Goal: Find specific page/section: Find specific page/section

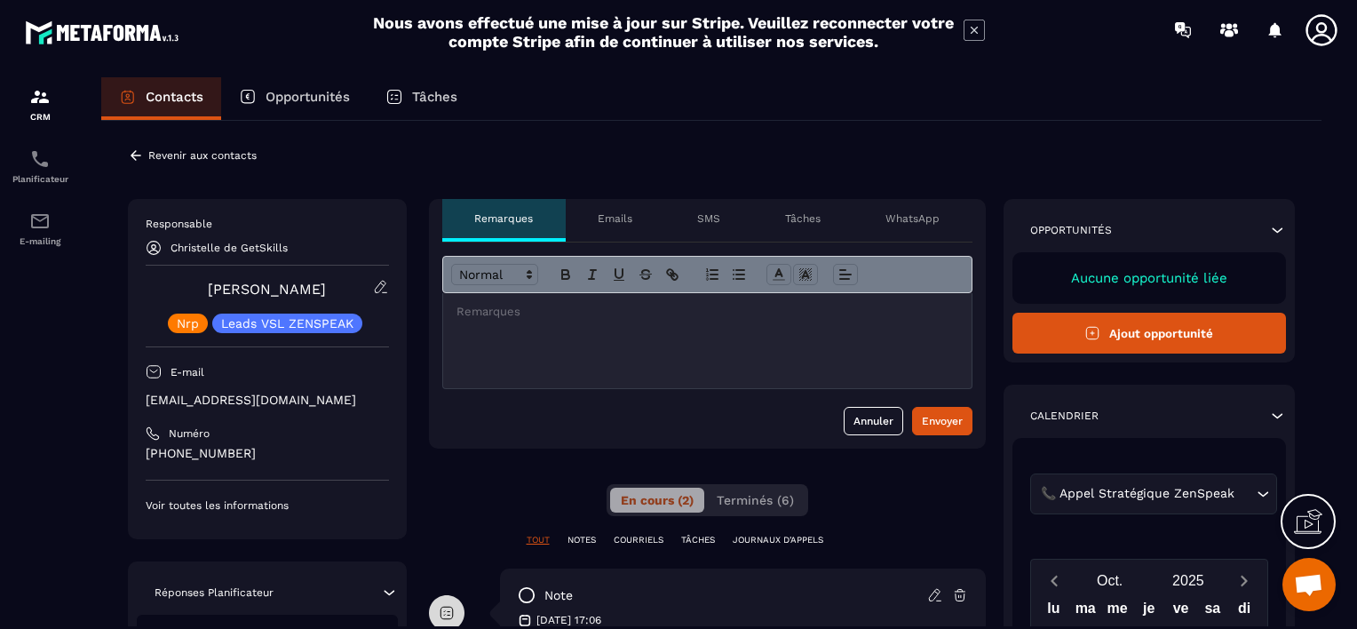
click at [135, 153] on icon at bounding box center [136, 155] width 16 height 16
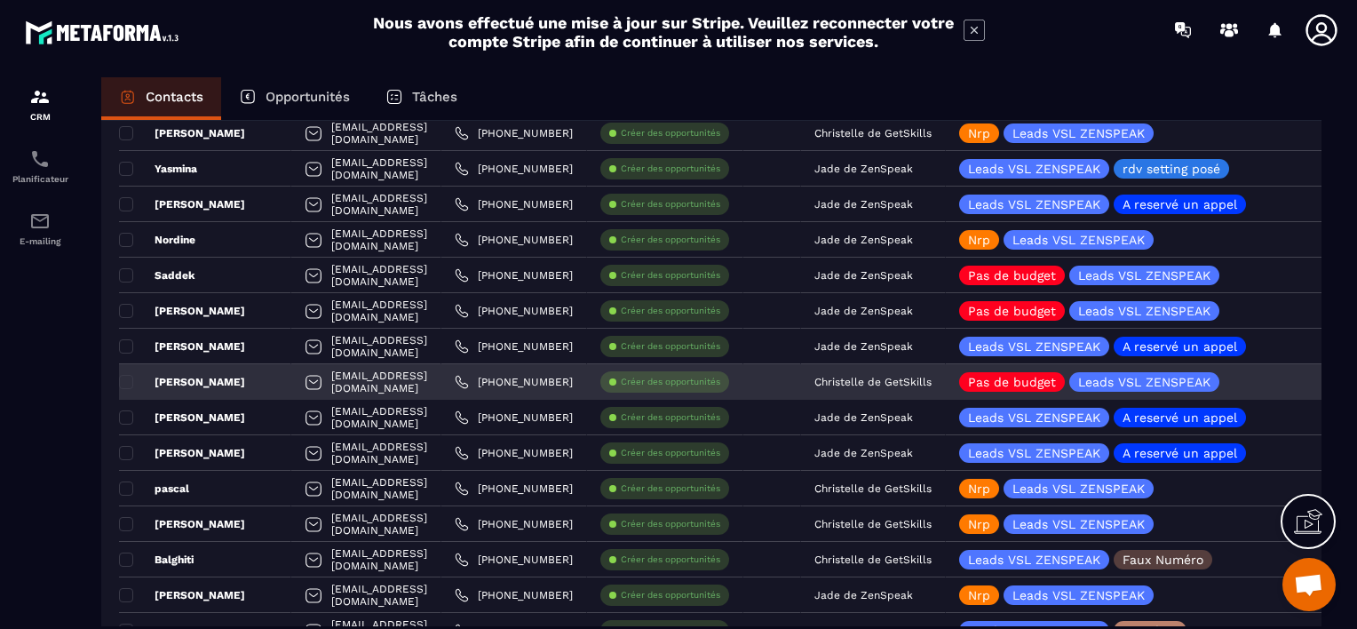
scroll to position [266, 0]
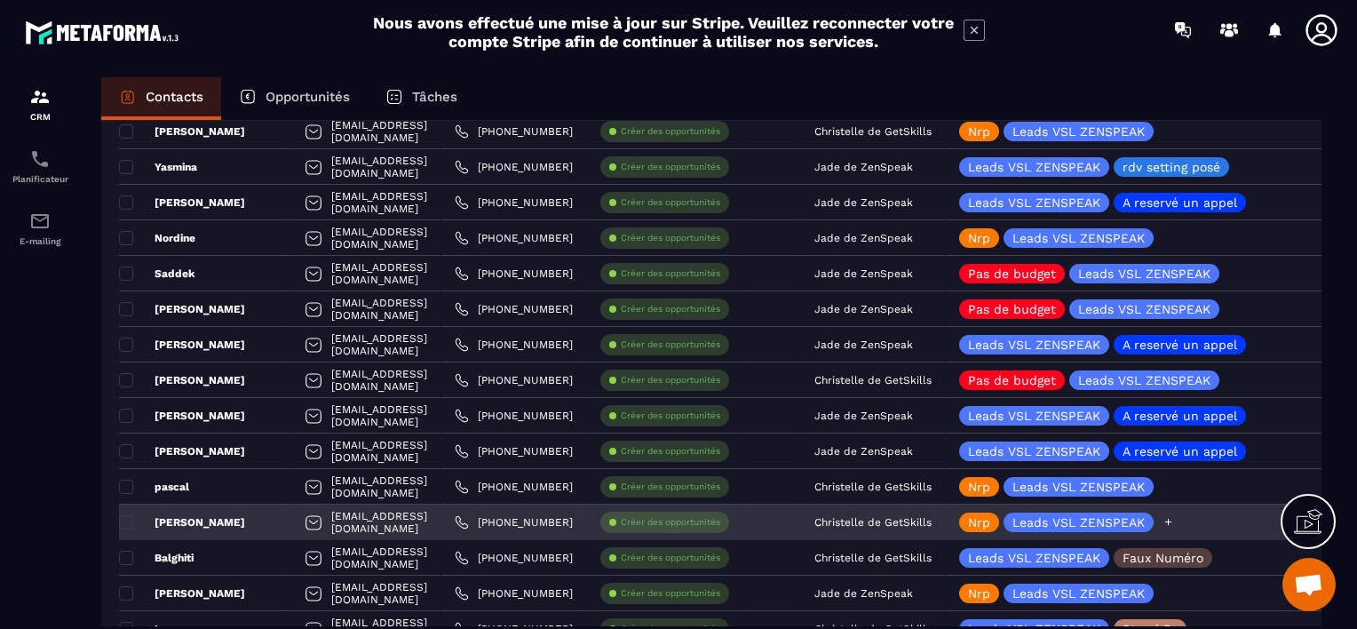
click at [1174, 521] on icon at bounding box center [1169, 522] width 12 height 12
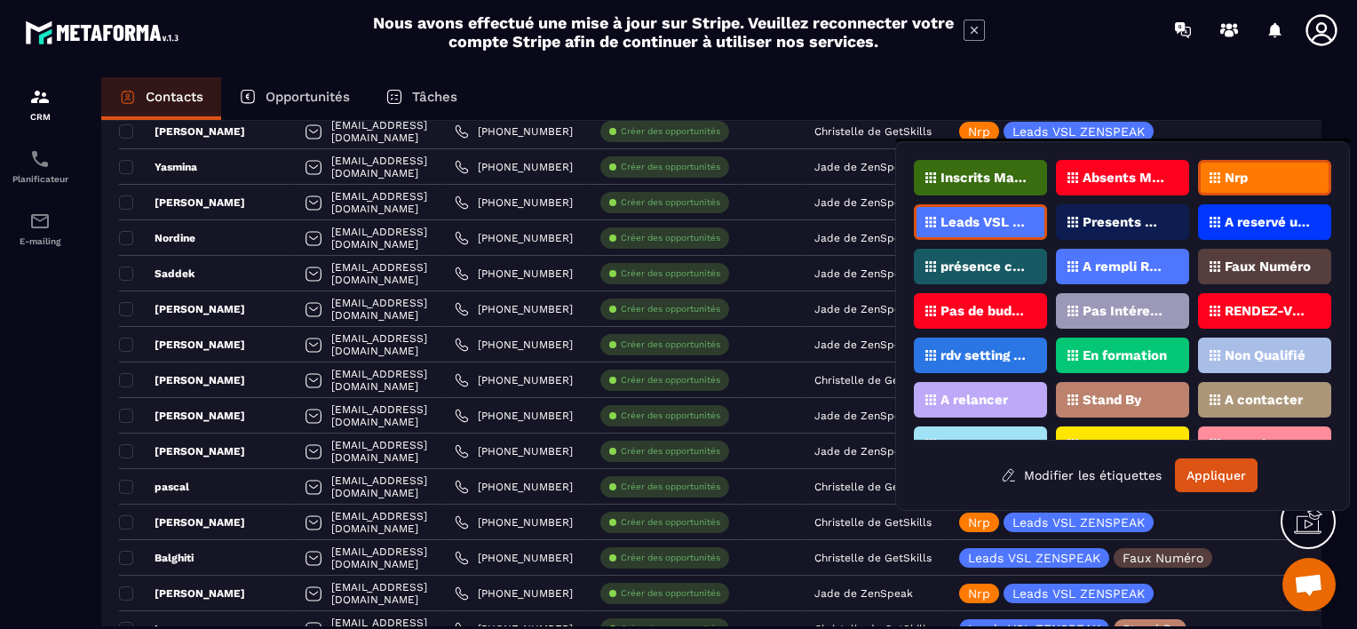
click at [990, 308] on p "Pas de budget" at bounding box center [984, 311] width 86 height 12
click at [1213, 185] on div "Nrp" at bounding box center [1264, 178] width 133 height 36
drag, startPoint x: 1216, startPoint y: 473, endPoint x: 964, endPoint y: 314, distance: 298.2
click at [964, 314] on div "Inscrits Masterclass Absents Masterclass Nrp Leads VSL ZENSPEAK Presents Master…" at bounding box center [1123, 326] width 418 height 332
click at [1220, 465] on button "Appliquer" at bounding box center [1216, 475] width 83 height 34
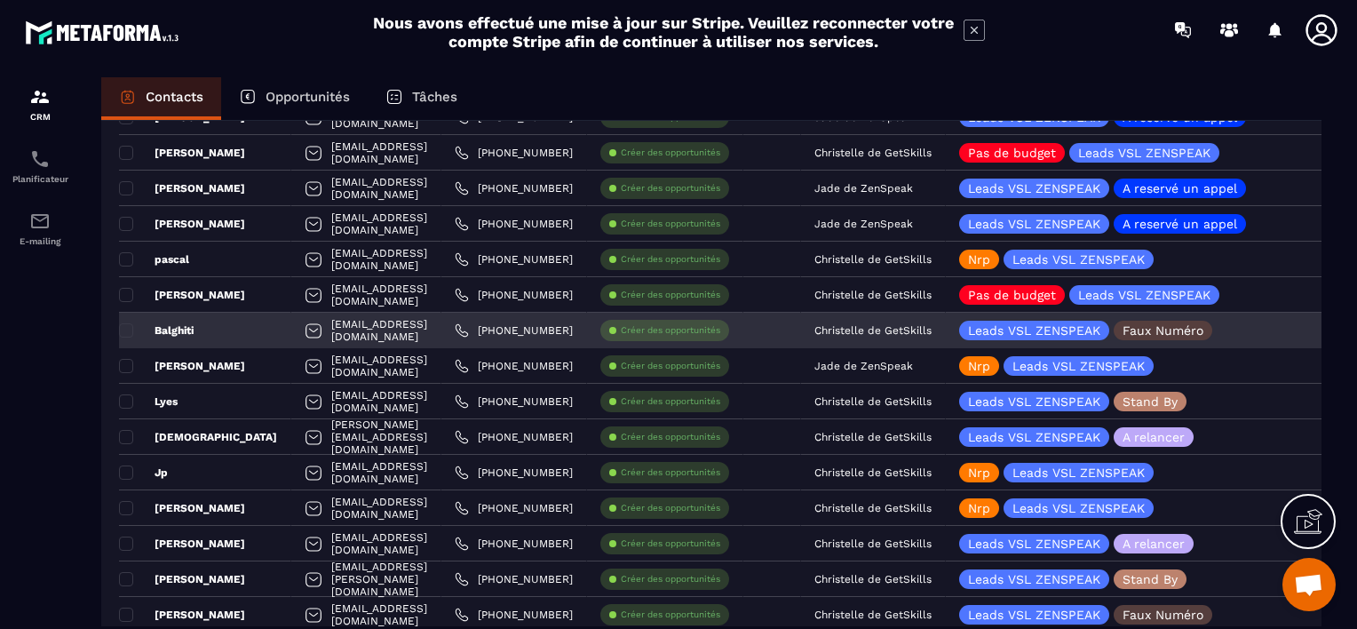
scroll to position [533, 0]
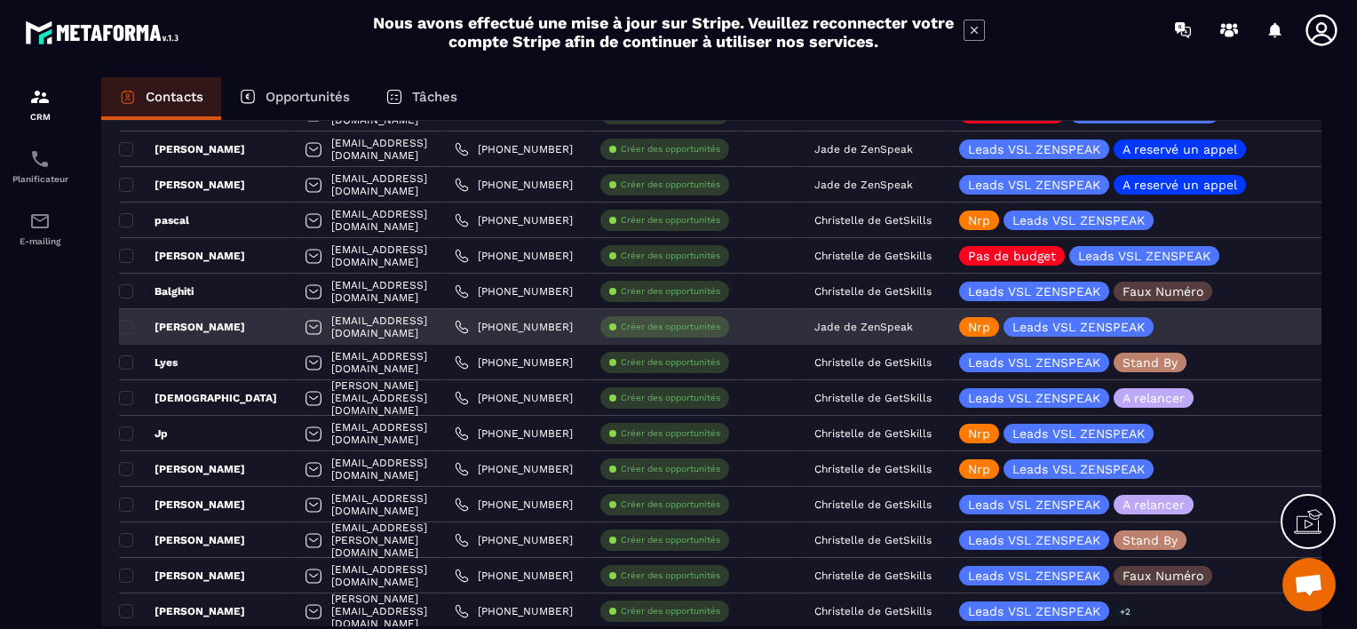
click at [206, 327] on div "[PERSON_NAME]" at bounding box center [205, 327] width 172 height 36
